Goal: Transaction & Acquisition: Purchase product/service

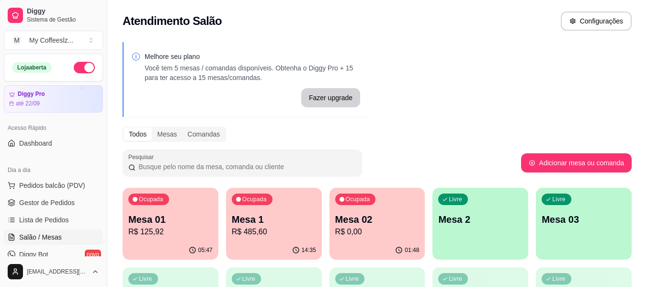
click at [373, 236] on p "R$ 0,00" at bounding box center [377, 231] width 84 height 11
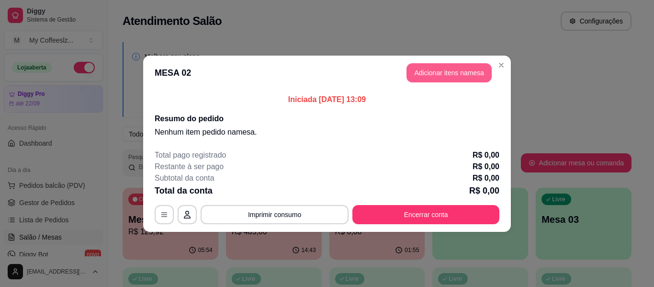
click at [441, 73] on button "Adicionar itens na mesa" at bounding box center [449, 72] width 85 height 19
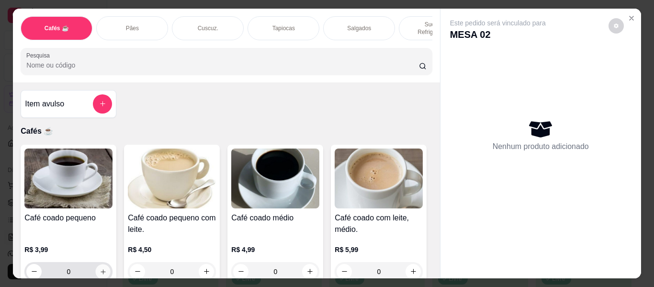
click at [100, 264] on button "increase-product-quantity" at bounding box center [103, 271] width 15 height 15
type input "1"
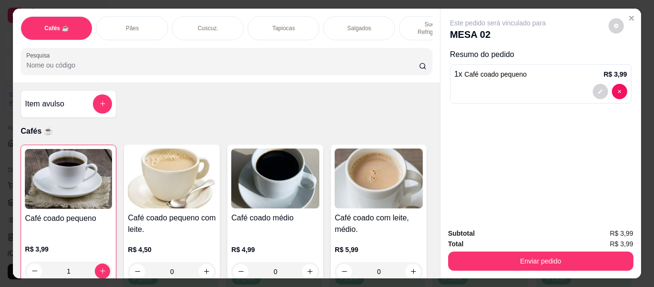
click at [278, 24] on p "Tapiocas" at bounding box center [284, 28] width 23 height 8
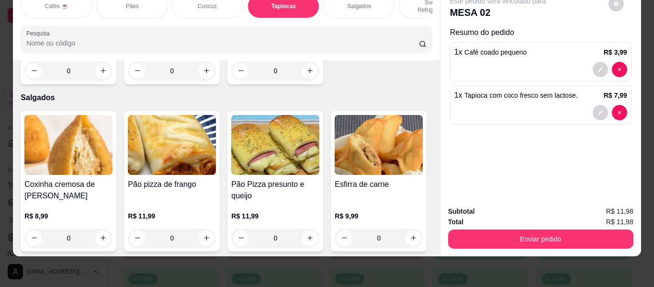
type input "2"
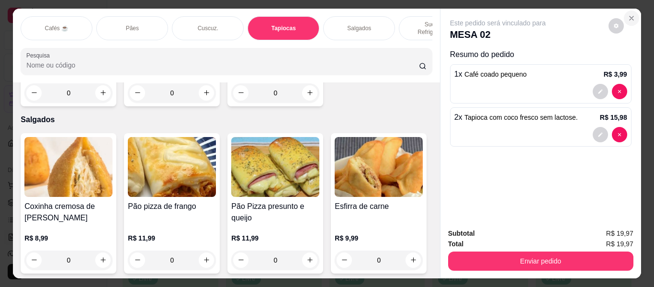
click at [627, 11] on button "Close" at bounding box center [631, 18] width 15 height 15
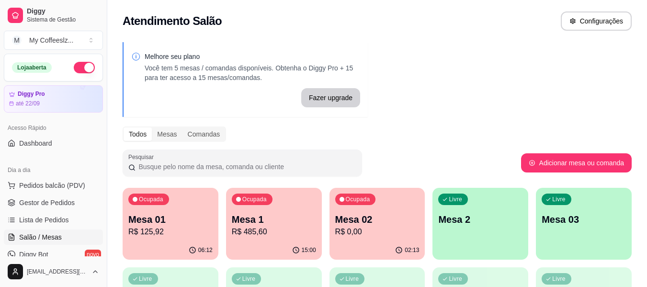
click at [369, 206] on div "Ocupada Mesa 02 R$ 0,00" at bounding box center [378, 214] width 96 height 53
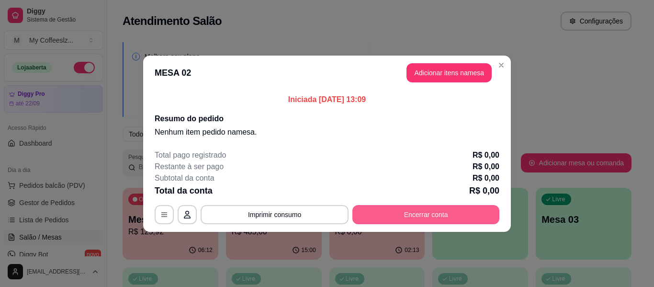
click at [412, 213] on button "Encerrar conta" at bounding box center [426, 214] width 147 height 19
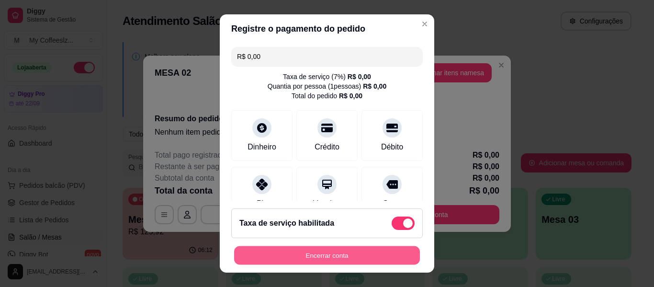
click at [348, 255] on button "Encerrar conta" at bounding box center [327, 255] width 186 height 19
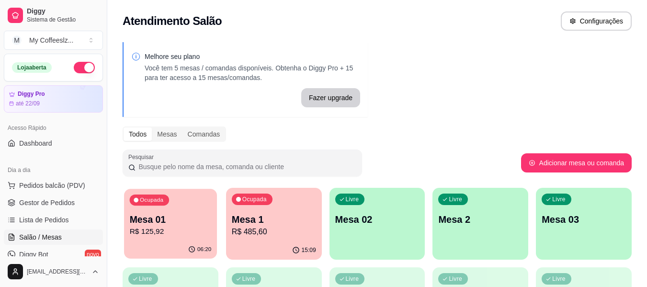
click at [163, 229] on p "R$ 125,92" at bounding box center [171, 231] width 82 height 11
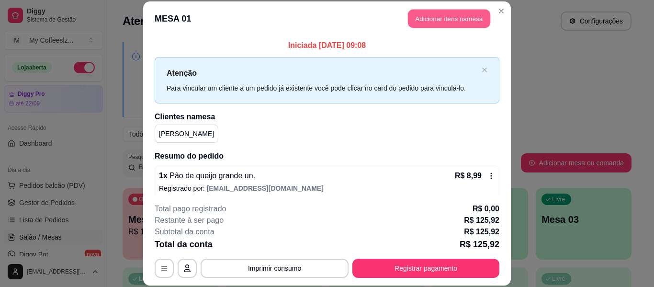
click at [425, 11] on button "Adicionar itens na mesa" at bounding box center [449, 19] width 82 height 19
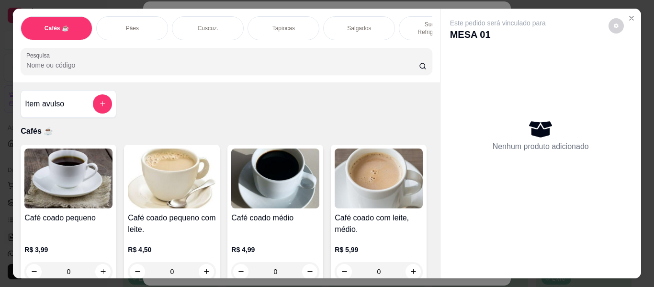
click at [300, 23] on div "Tapiocas" at bounding box center [284, 28] width 72 height 24
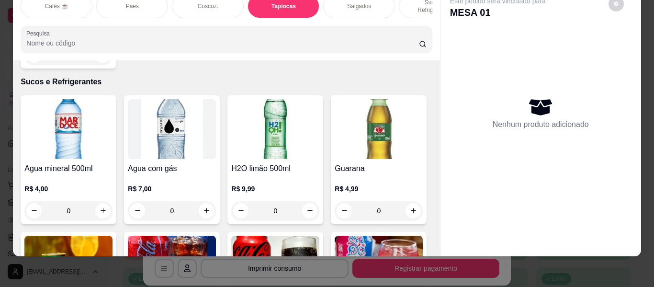
scroll to position [3381, 0]
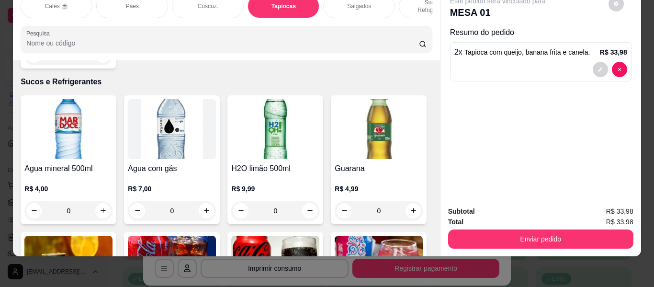
scroll to position [3381, 0]
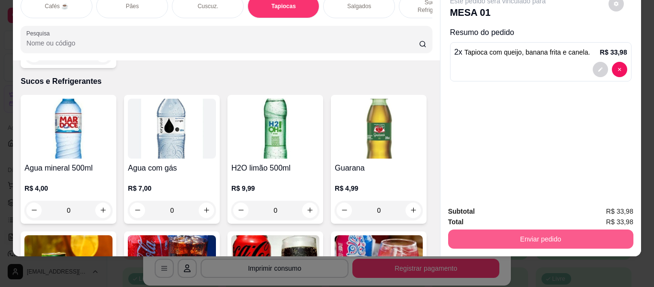
click at [484, 229] on button "Enviar pedido" at bounding box center [540, 238] width 185 height 19
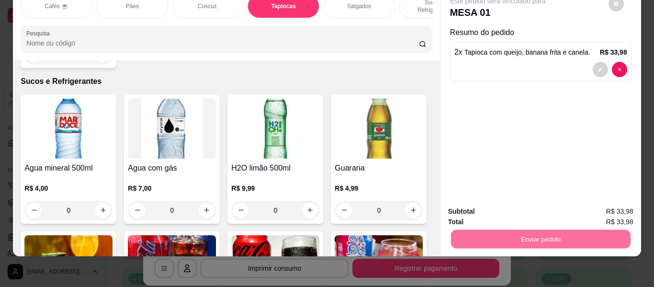
click at [488, 97] on div "Este pedido será vinculado para MESA 01 Resumo do pedido 2 x Tapioca com queijo…" at bounding box center [541, 93] width 201 height 212
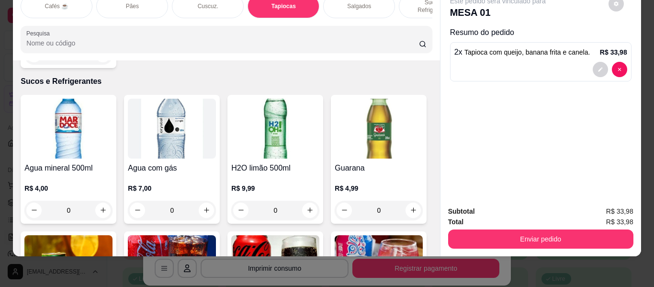
type input "1"
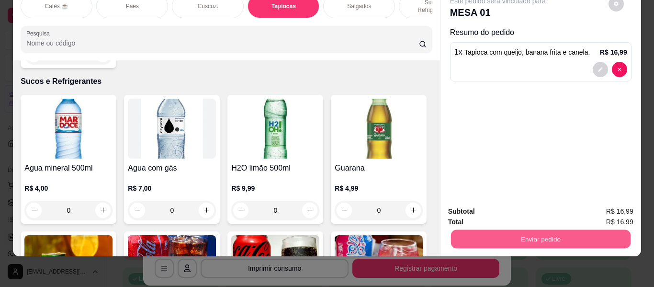
click at [462, 232] on button "Enviar pedido" at bounding box center [541, 239] width 180 height 19
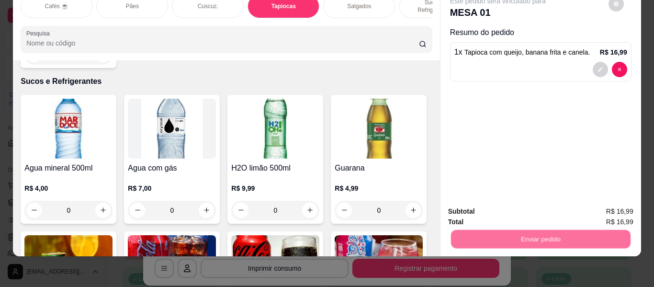
click at [488, 208] on button "Não registrar e enviar pedido" at bounding box center [509, 208] width 100 height 18
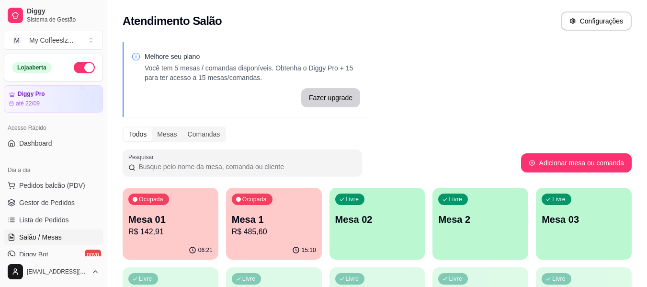
click at [396, 104] on div "Melhore seu plano Você tem 5 mesas / comandas disponíveis. Obtenha o Diggy Pro …" at bounding box center [377, 272] width 540 height 473
click at [173, 227] on p "R$ 142,91" at bounding box center [170, 231] width 84 height 11
